Goal: Task Accomplishment & Management: Manage account settings

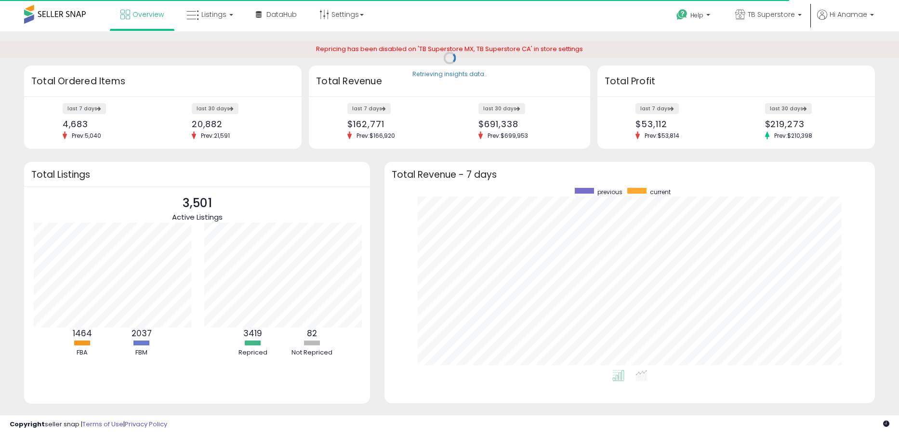
scroll to position [182, 471]
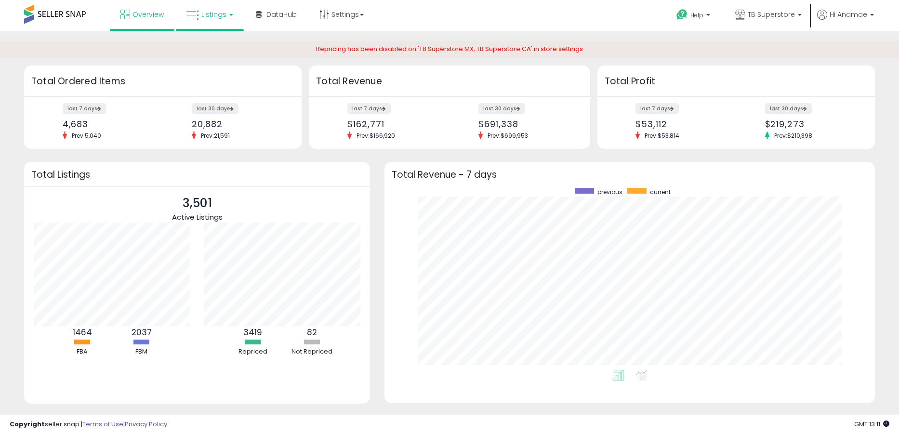
click at [213, 13] on span "Listings" at bounding box center [213, 15] width 25 height 10
click at [215, 47] on icon at bounding box center [217, 47] width 42 height 13
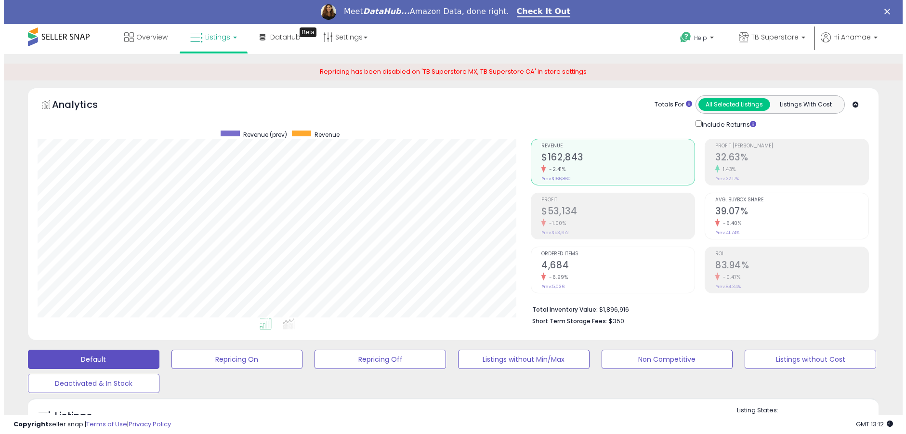
scroll to position [2, 0]
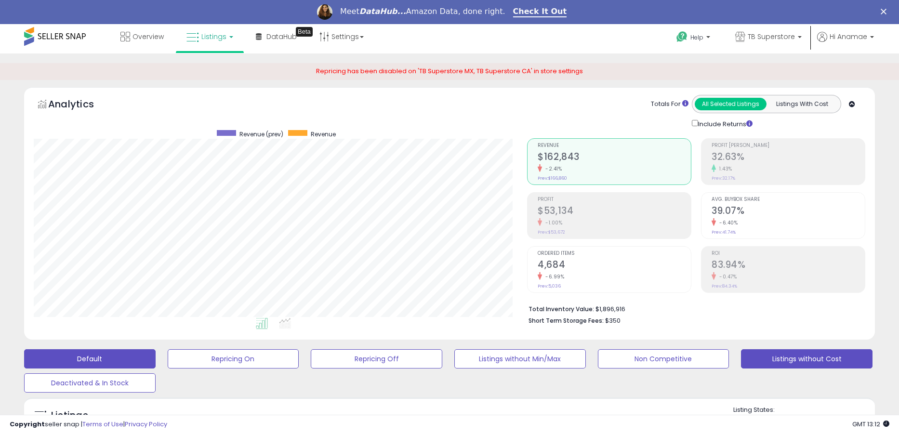
click at [835, 353] on button "Listings without Cost" at bounding box center [807, 358] width 132 height 19
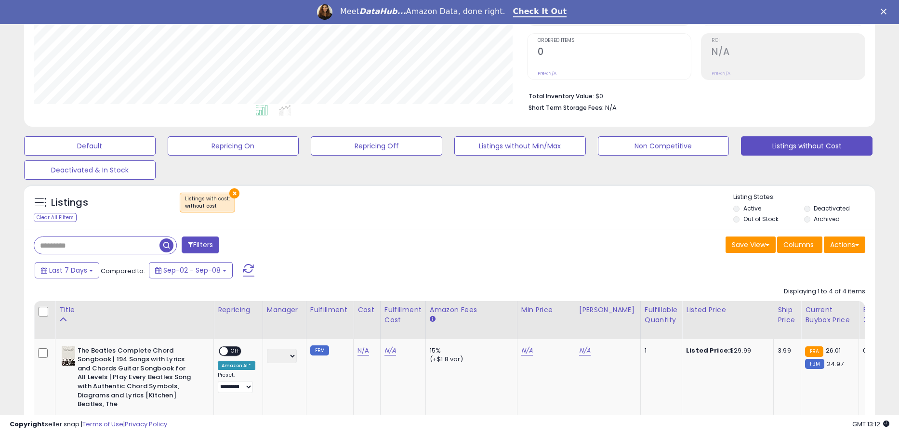
scroll to position [270, 0]
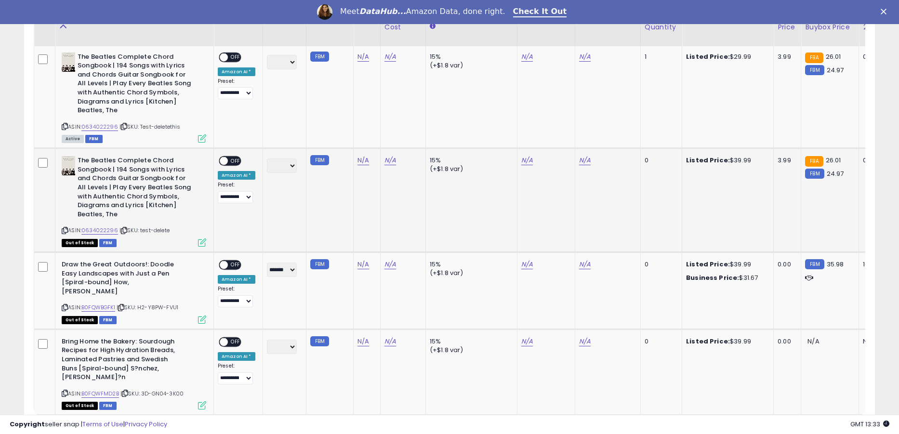
scroll to position [448, 0]
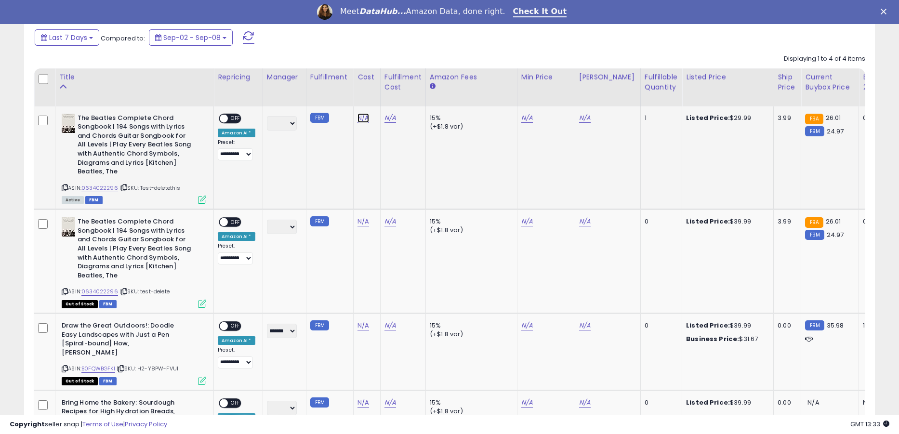
click at [362, 119] on link "N/A" at bounding box center [364, 118] width 12 height 10
click at [296, 169] on td "***** **** ***** ***** ****** ****** *******" at bounding box center [284, 157] width 43 height 103
click at [417, 84] on div at bounding box center [357, 95] width 139 height 26
click at [420, 97] on button "button" at bounding box center [412, 93] width 16 height 14
click at [369, 120] on div "N/A" at bounding box center [365, 118] width 15 height 9
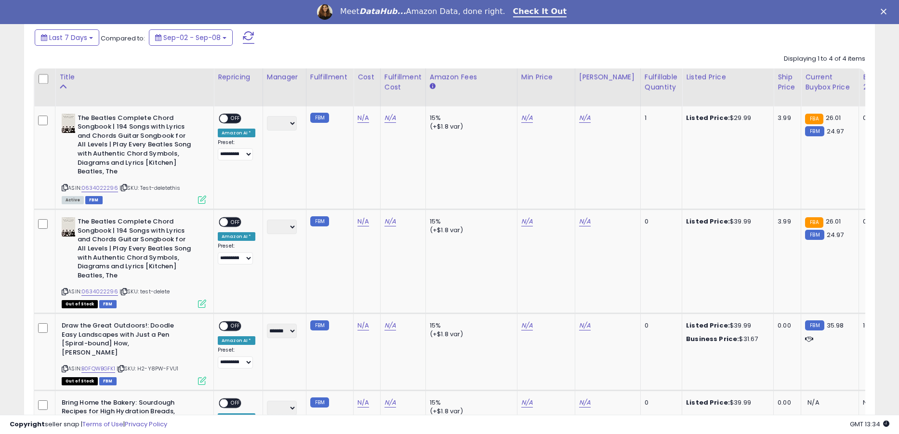
click at [308, 160] on td "FBM" at bounding box center [329, 157] width 47 height 103
click at [297, 164] on td "***** **** ***** ***** ****** ****** *******" at bounding box center [284, 157] width 43 height 103
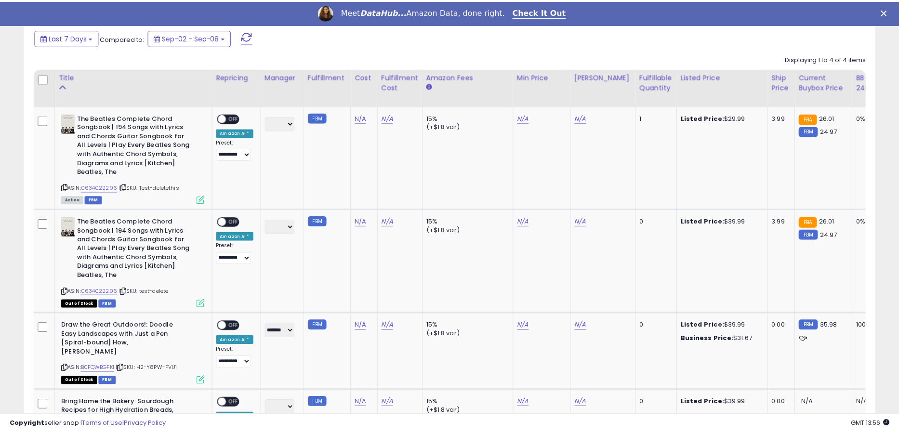
scroll to position [481698, 481402]
